Goal: Information Seeking & Learning: Find specific page/section

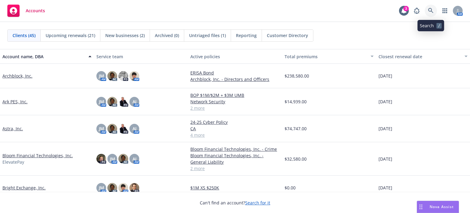
click at [433, 9] on icon at bounding box center [431, 11] width 6 height 6
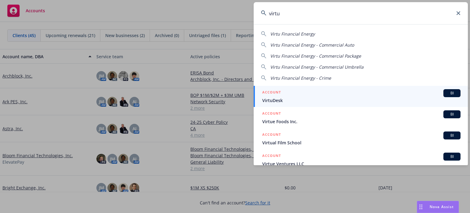
click at [301, 33] on span "Virtu Financial Energy" at bounding box center [292, 34] width 45 height 6
type input "Virtu Financial Energy"
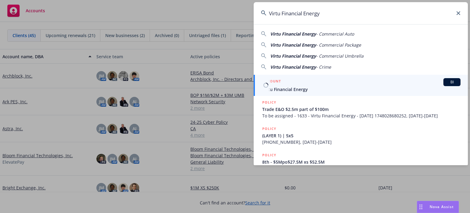
click at [301, 91] on span "Virtu Financial Energy" at bounding box center [361, 89] width 198 height 6
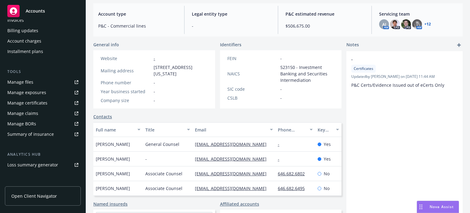
scroll to position [125, 0]
click at [28, 34] on div "Billing updates" at bounding box center [22, 32] width 31 height 10
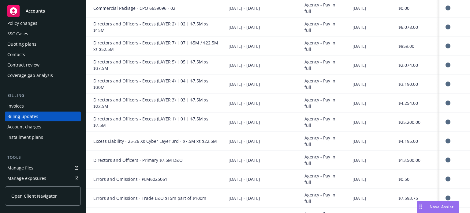
scroll to position [92, 0]
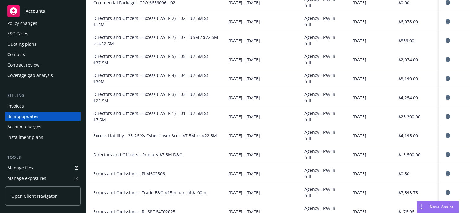
click at [20, 106] on div "Invoices" at bounding box center [15, 106] width 17 height 10
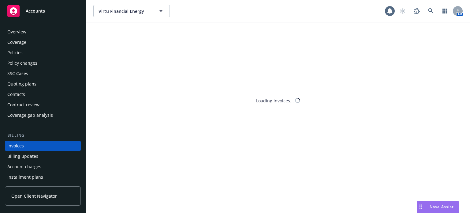
scroll to position [29, 0]
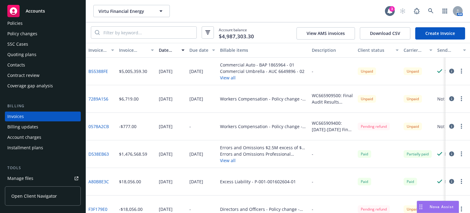
click at [229, 79] on button "View all" at bounding box center [262, 77] width 85 height 6
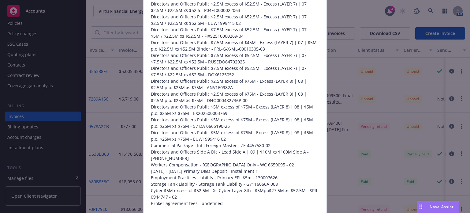
scroll to position [702, 0]
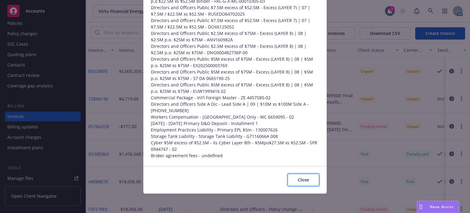
click at [308, 179] on button "Close" at bounding box center [304, 180] width 32 height 12
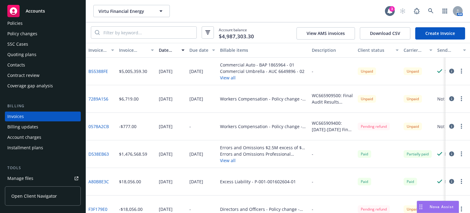
click at [189, 194] on div "[DATE]" at bounding box center [202, 182] width 31 height 28
click at [432, 8] on icon at bounding box center [431, 11] width 6 height 6
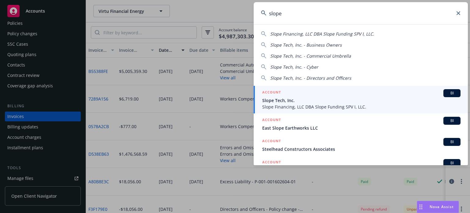
type input "slope"
click at [368, 102] on span "Slope Tech, Inc." at bounding box center [361, 100] width 198 height 6
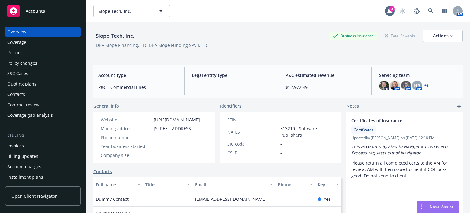
click at [15, 54] on div "Policies" at bounding box center [14, 53] width 15 height 10
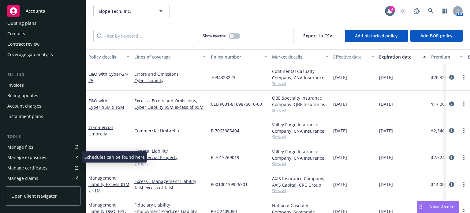
scroll to position [61, 0]
click at [28, 149] on div "Manage files" at bounding box center [20, 146] width 26 height 10
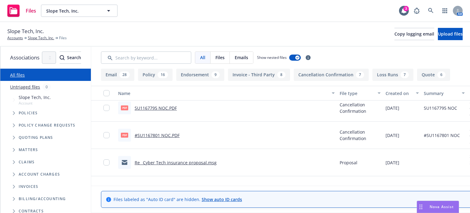
scroll to position [2297, 0]
click at [184, 136] on link "Re_ Cyber Tech insurance proposal.msg" at bounding box center [176, 136] width 82 height 6
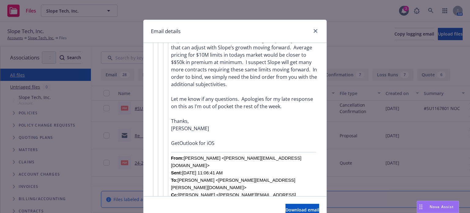
scroll to position [1029, 0]
click at [315, 31] on icon "close" at bounding box center [316, 31] width 4 height 4
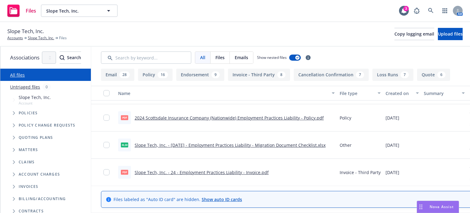
scroll to position [2831, 0]
